Goal: Information Seeking & Learning: Check status

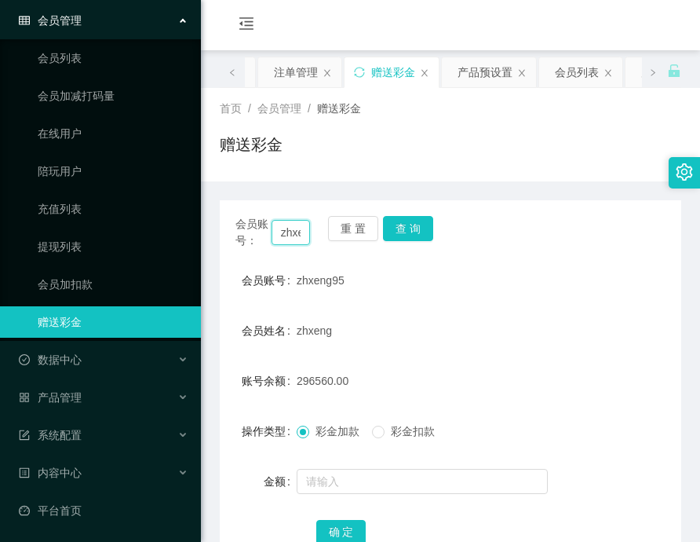
click at [286, 233] on input "zhxeng95" at bounding box center [291, 232] width 38 height 25
click at [396, 228] on button "查 询" at bounding box center [408, 228] width 50 height 25
click at [68, 239] on link "提现列表" at bounding box center [113, 246] width 151 height 31
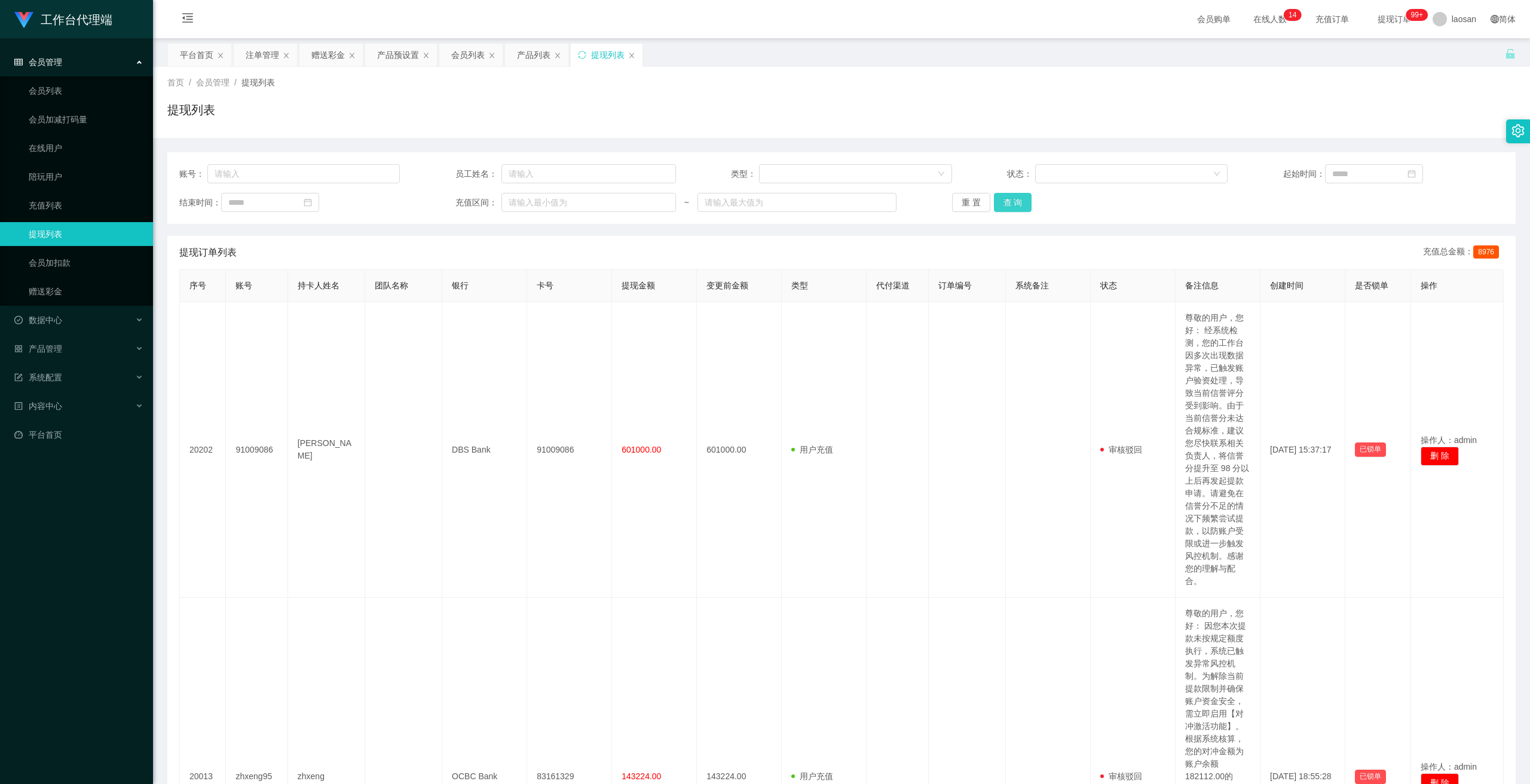
click at [532, 204] on button "查 询" at bounding box center [1013, 202] width 38 height 19
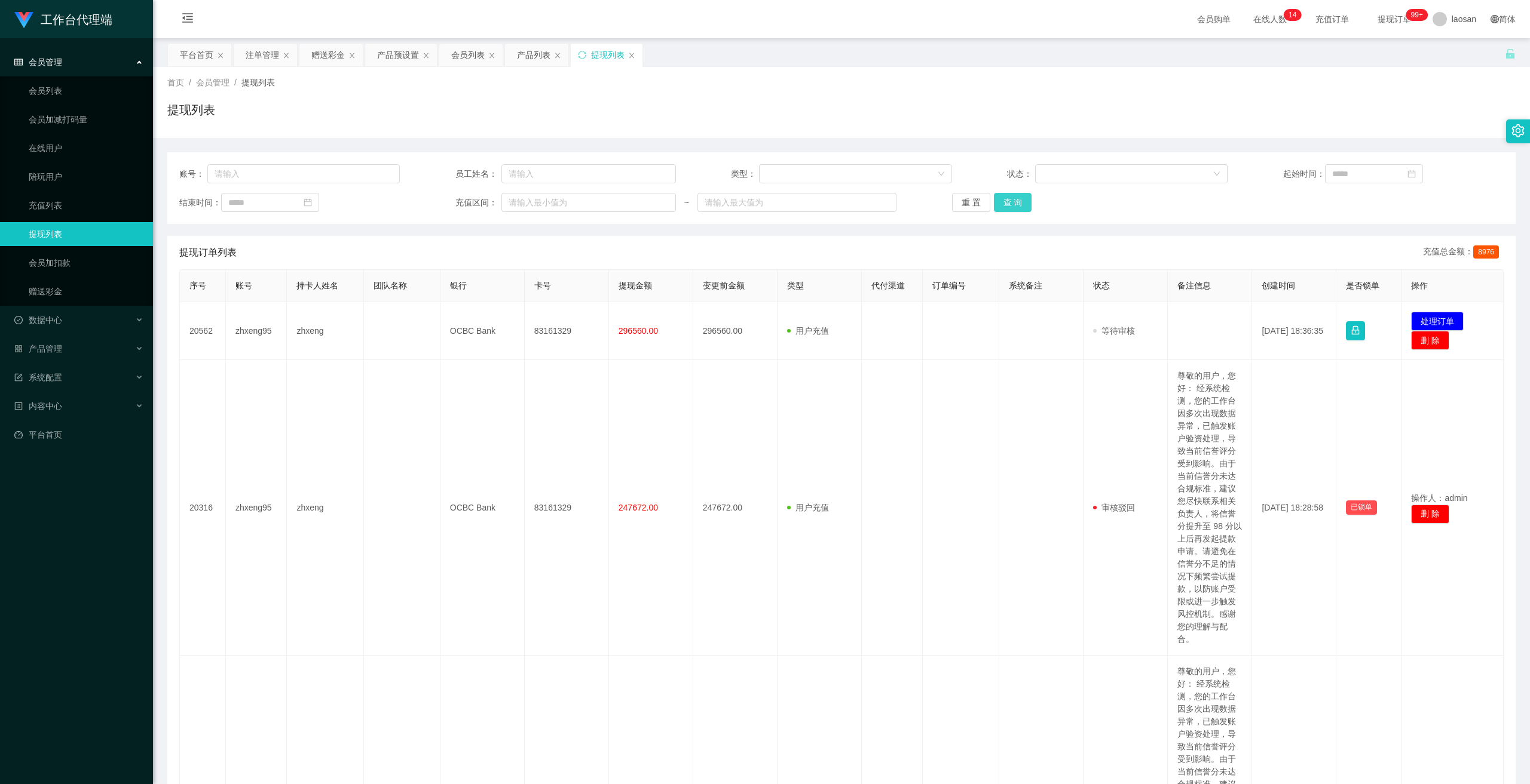
click at [532, 204] on button "查 询" at bounding box center [1013, 202] width 38 height 19
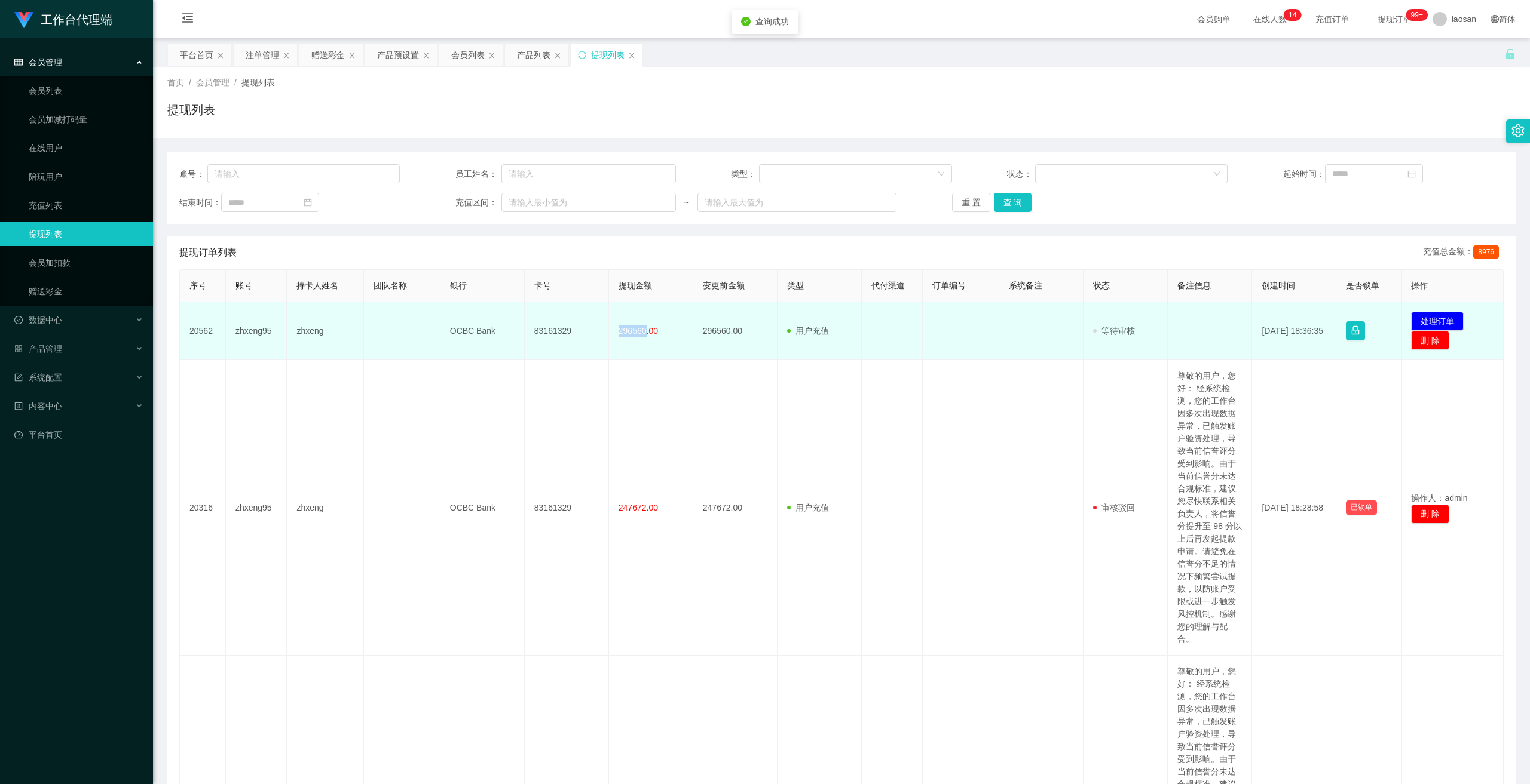
drag, startPoint x: 612, startPoint y: 330, endPoint x: 644, endPoint y: 334, distance: 32.2
click at [532, 334] on td "296560.00" at bounding box center [651, 331] width 85 height 58
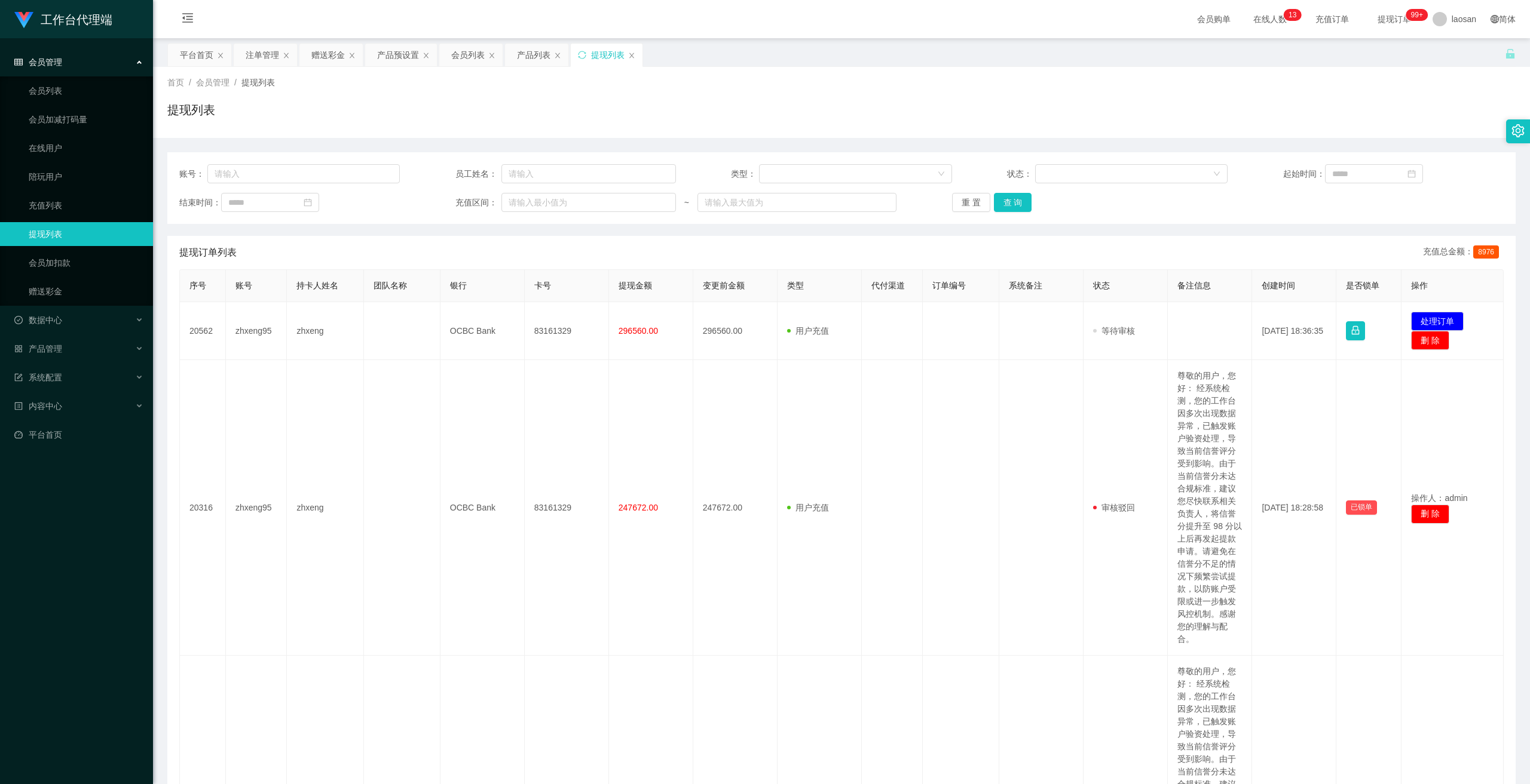
click at [532, 218] on div "账号： 员工姓名： 类型： 状态： 起始时间： 结束时间： 充值区间： ~ 重 置 查 询" at bounding box center [842, 188] width 1349 height 72
click at [532, 204] on button "查 询" at bounding box center [1013, 202] width 38 height 19
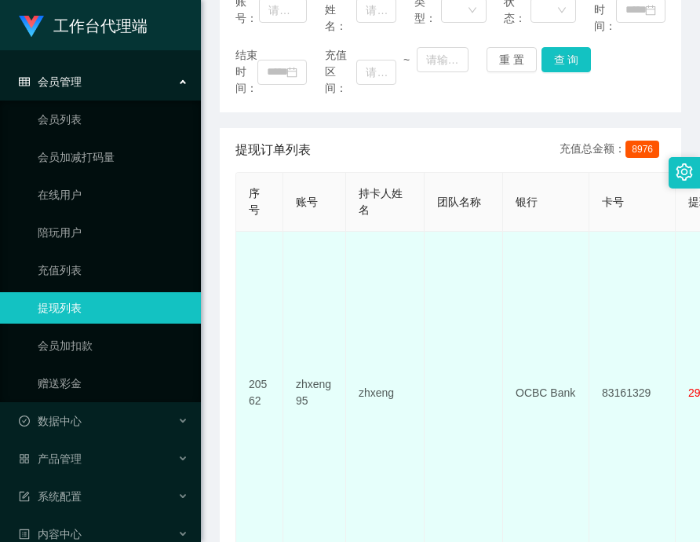
scroll to position [314, 0]
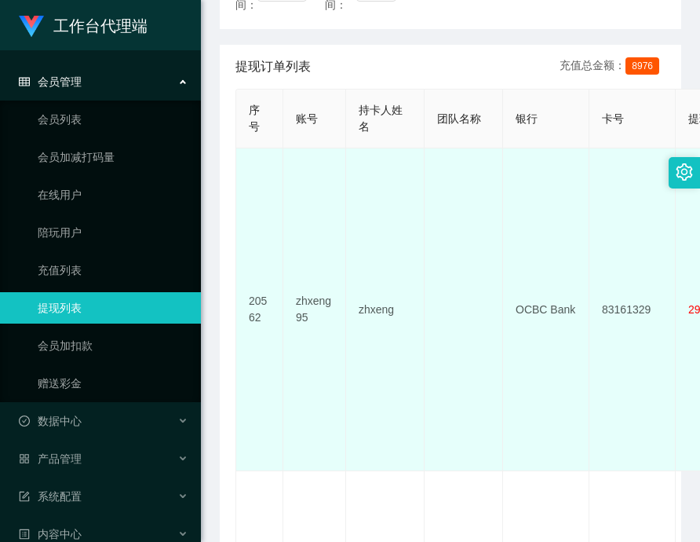
click at [305, 308] on td "zhxeng95" at bounding box center [314, 309] width 63 height 323
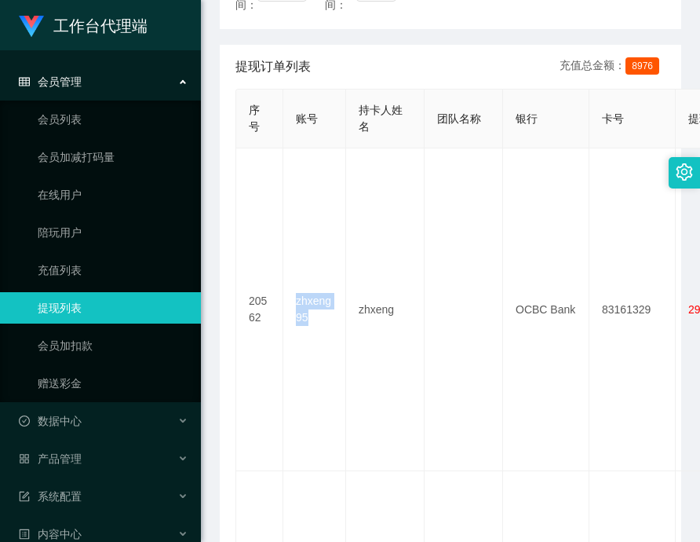
copy td "zhxeng95"
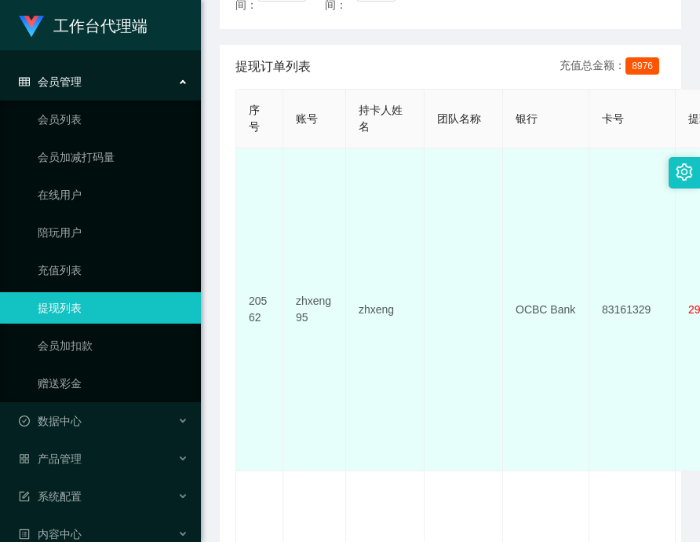
click at [370, 303] on td "zhxeng" at bounding box center [385, 309] width 78 height 323
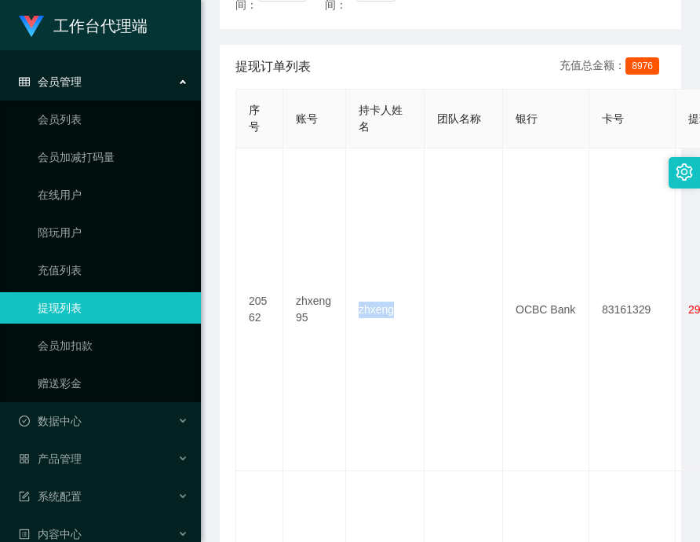
copy td "zhxeng"
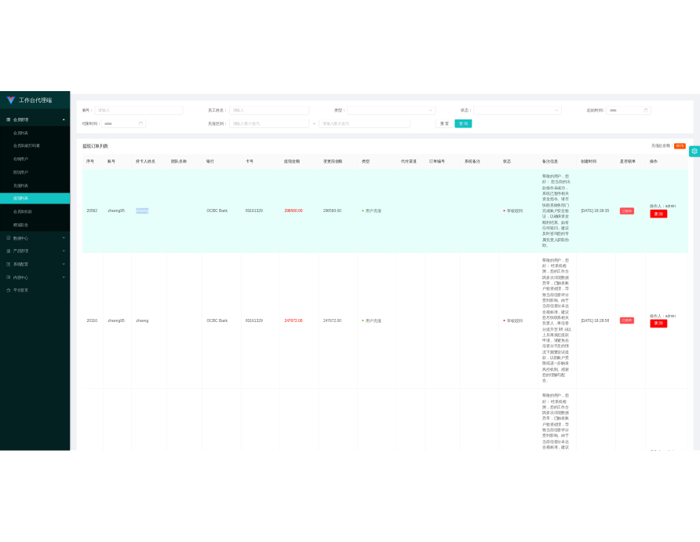
scroll to position [157, 0]
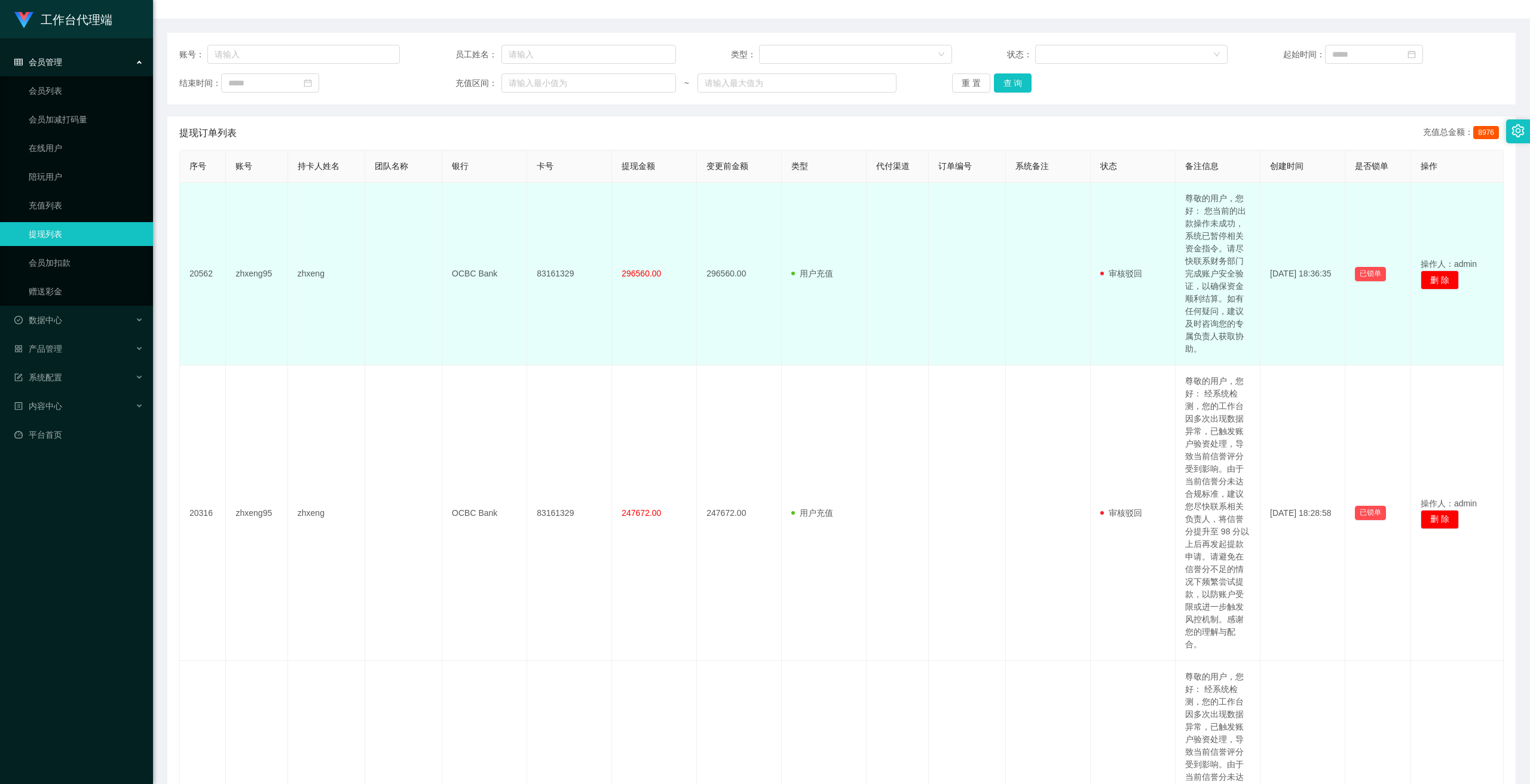
click at [532, 265] on td "296560.00" at bounding box center [654, 274] width 85 height 183
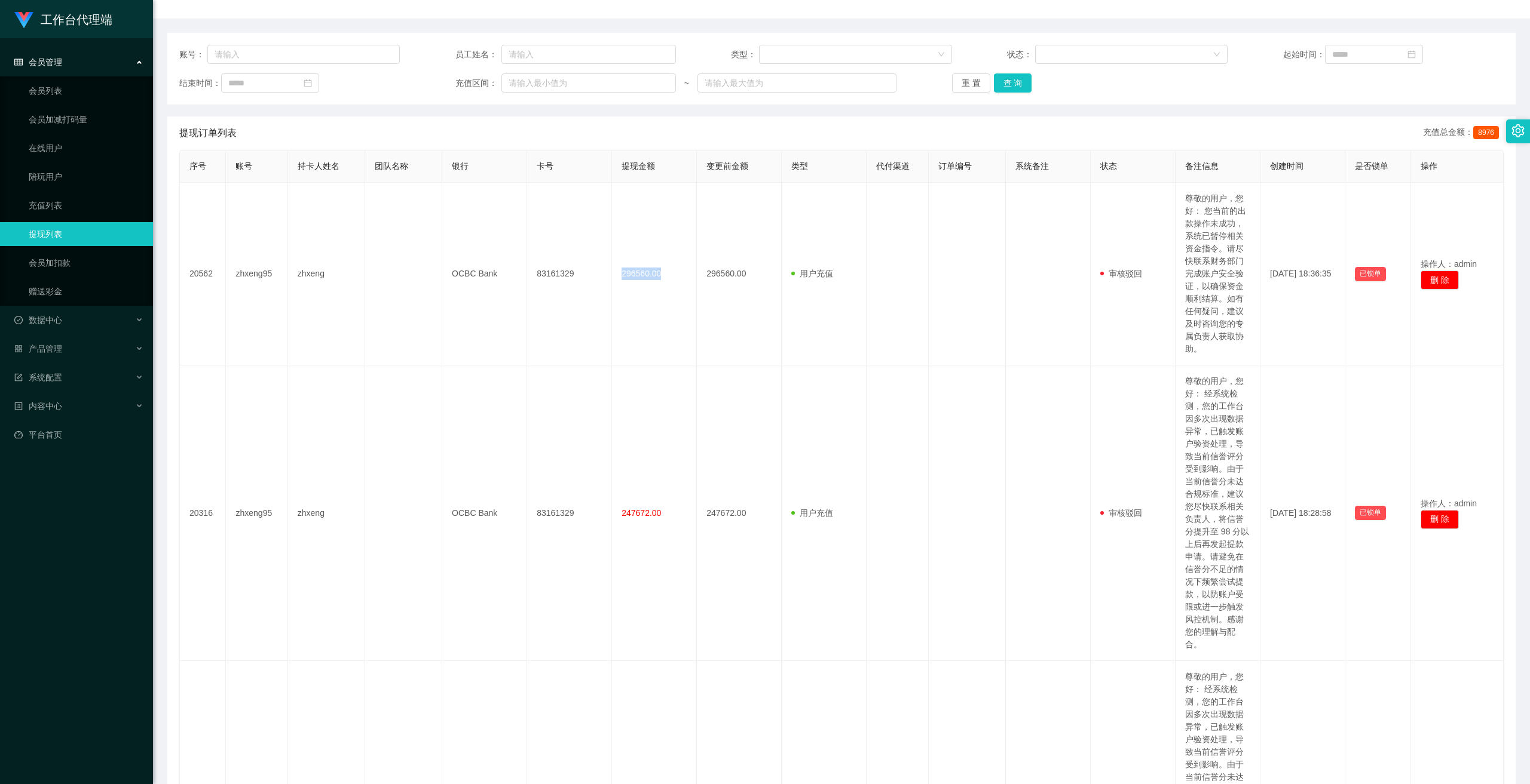
copy span "296560.00"
